Goal: Transaction & Acquisition: Purchase product/service

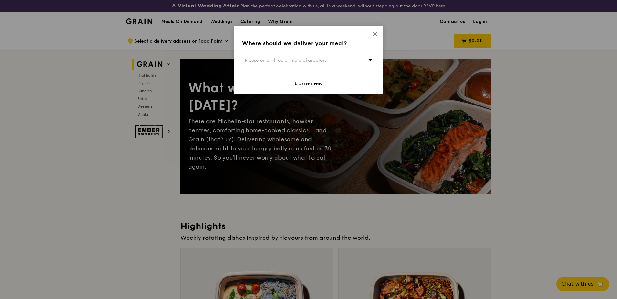
click at [326, 58] on span "Please enter three or more characters" at bounding box center [285, 60] width 81 height 5
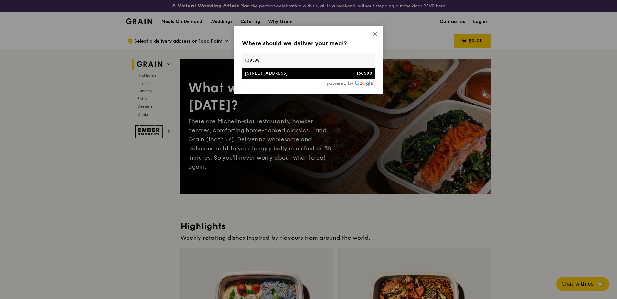
type input "138588"
click at [292, 75] on div "9 North Buona Vista Drive" at bounding box center [293, 73] width 96 height 6
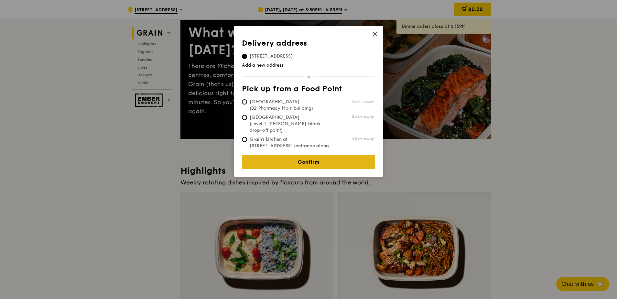
scroll to position [65, 0]
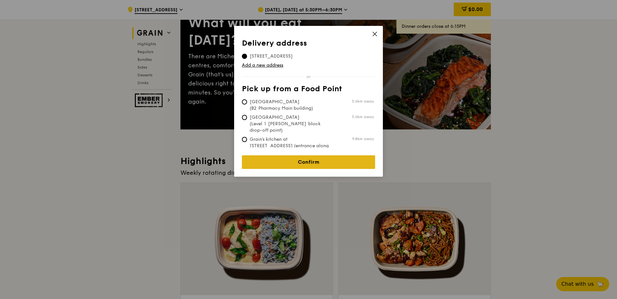
click at [319, 160] on link "Confirm" at bounding box center [308, 162] width 133 height 14
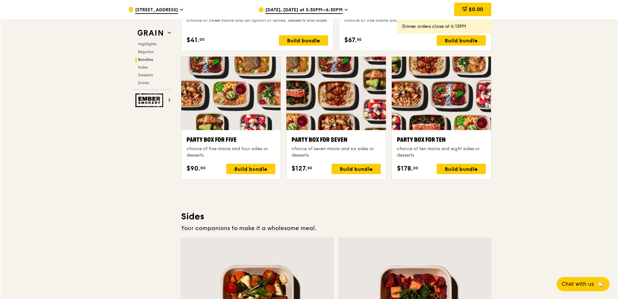
scroll to position [1131, 0]
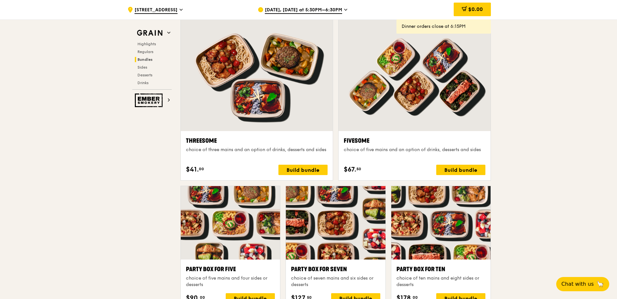
click at [407, 95] on div at bounding box center [414, 75] width 152 height 112
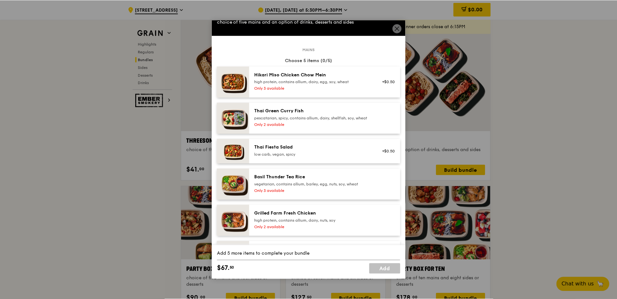
scroll to position [32, 0]
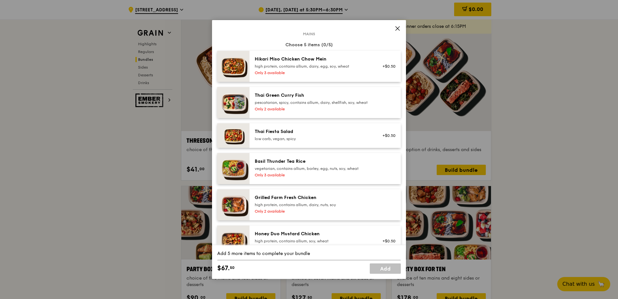
click at [397, 26] on icon at bounding box center [398, 29] width 6 height 6
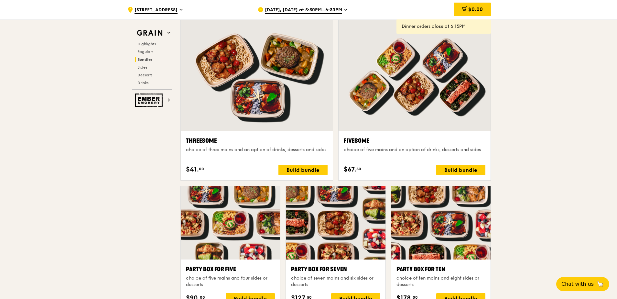
click at [456, 29] on div "Dinner orders close at 6:15PM" at bounding box center [443, 26] width 84 height 6
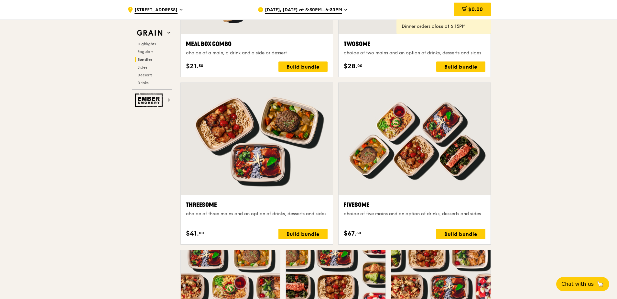
scroll to position [1066, 0]
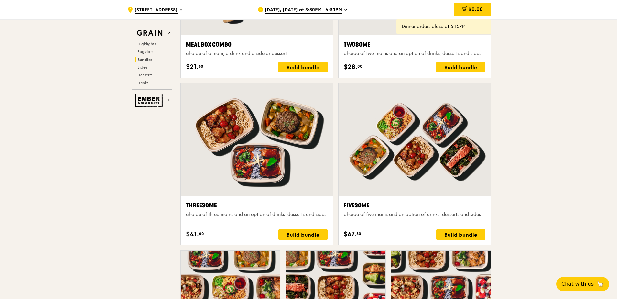
click at [324, 13] on span "Oct 9, Today at 5:30PM–6:30PM" at bounding box center [303, 10] width 77 height 7
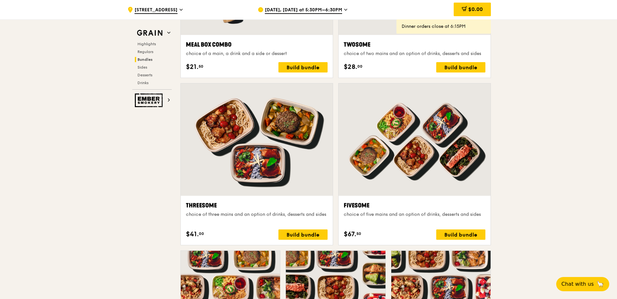
click at [343, 11] on div "Oct 9, Today at 5:30PM–6:30PM" at bounding box center [318, 9] width 120 height 19
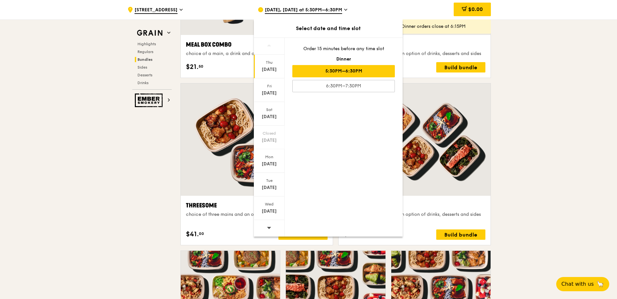
click at [271, 229] on icon at bounding box center [269, 227] width 5 height 5
click at [270, 229] on icon at bounding box center [269, 227] width 5 height 5
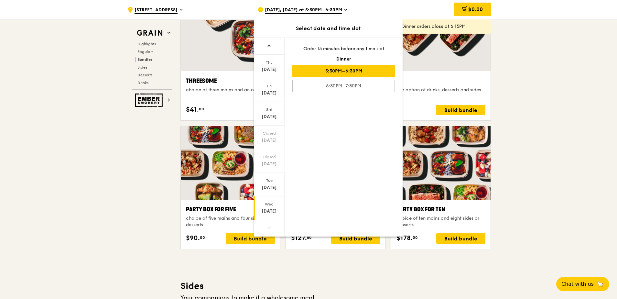
scroll to position [1196, 0]
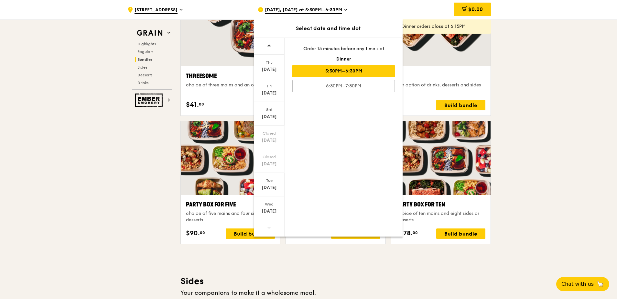
click at [269, 229] on icon at bounding box center [269, 227] width 5 height 5
click at [580, 137] on div ".cls-1 { fill: none; stroke: #fff; stroke-linecap: round; stroke-linejoin: roun…" at bounding box center [308, 196] width 617 height 2722
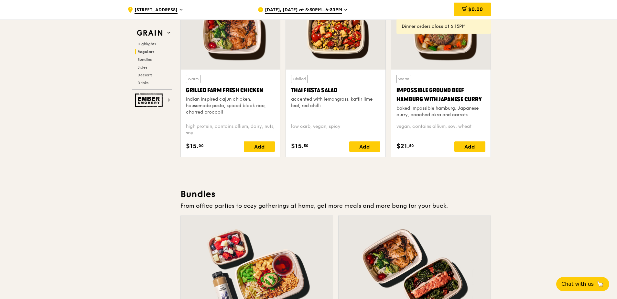
scroll to position [743, 0]
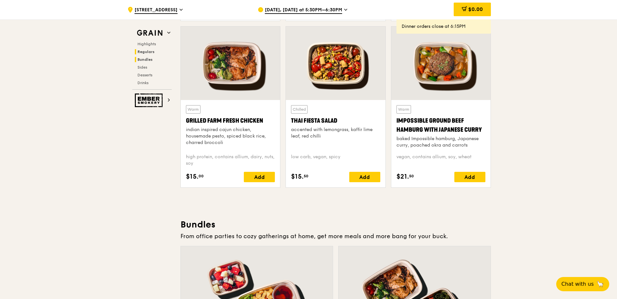
click at [145, 60] on span "Bundles" at bounding box center [144, 59] width 15 height 5
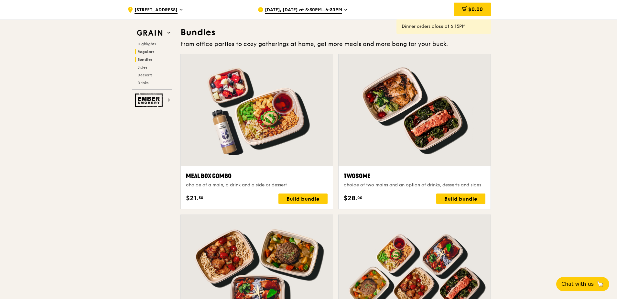
scroll to position [936, 0]
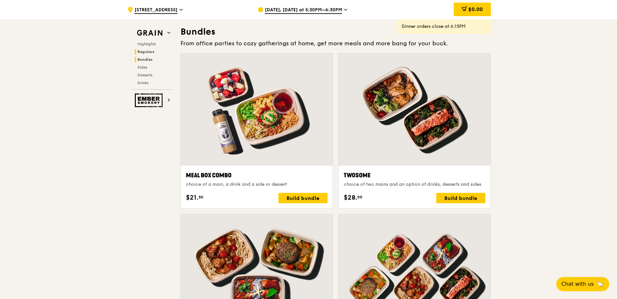
click at [145, 53] on span "Regulars" at bounding box center [145, 51] width 17 height 5
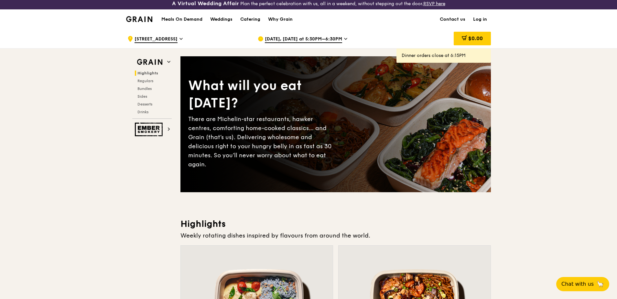
scroll to position [0, 0]
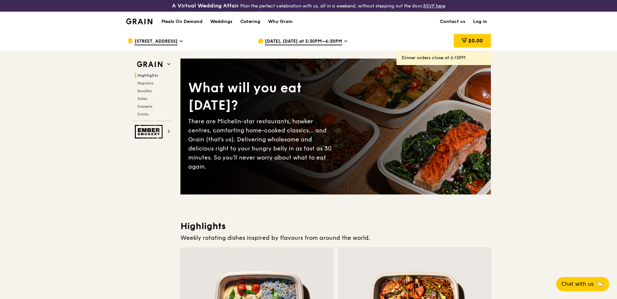
click at [175, 23] on h1 "Meals On Demand" at bounding box center [181, 21] width 41 height 6
click at [281, 21] on div "Why Grain" at bounding box center [280, 21] width 25 height 19
click at [257, 22] on div "Catering" at bounding box center [250, 21] width 20 height 19
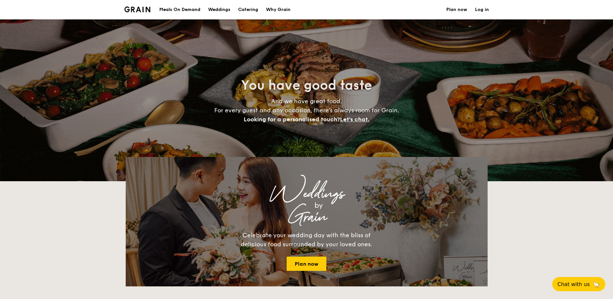
select select
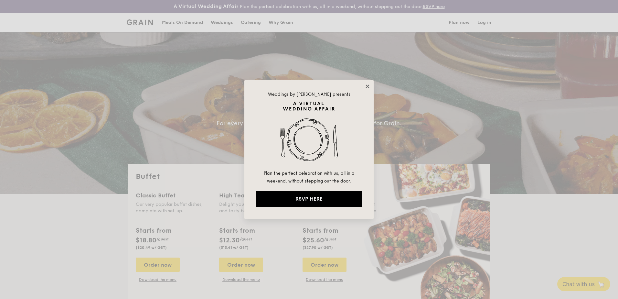
click at [366, 86] on icon at bounding box center [368, 86] width 6 height 6
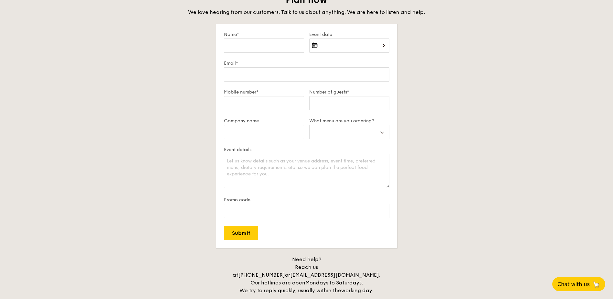
scroll to position [905, 0]
